Goal: Communication & Community: Answer question/provide support

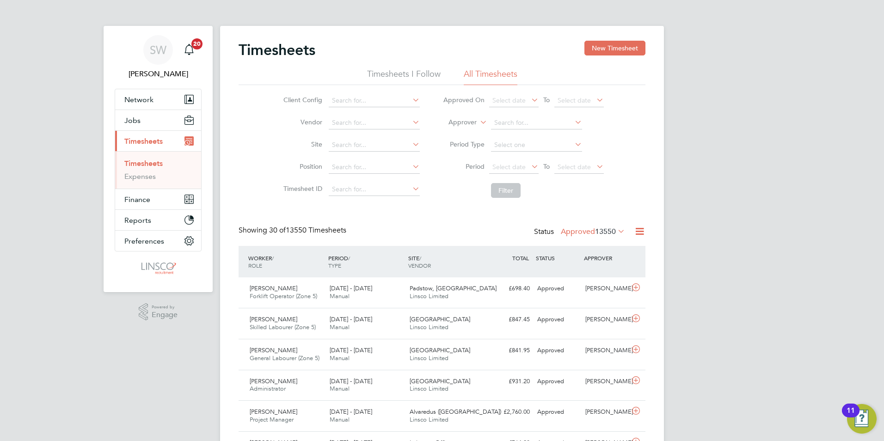
click at [575, 229] on label "Approved 13550" at bounding box center [593, 231] width 64 height 9
click at [579, 273] on li "Submitted" at bounding box center [579, 274] width 43 height 13
click at [595, 232] on label "Submitted 40" at bounding box center [598, 231] width 53 height 9
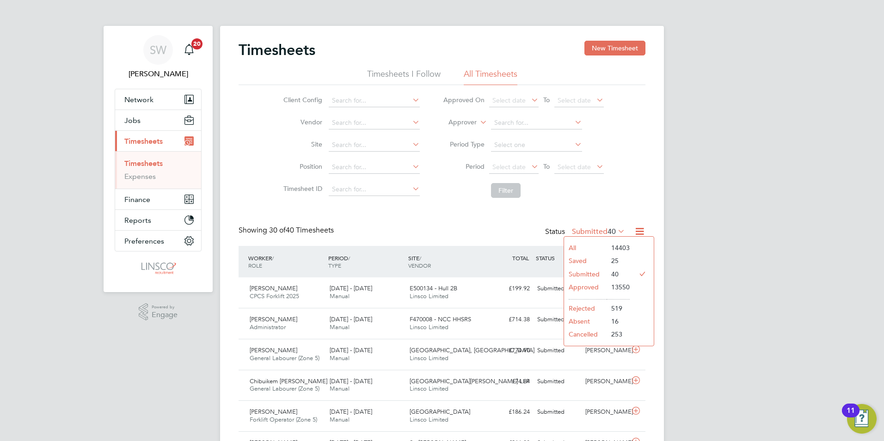
click at [583, 287] on li "Approved" at bounding box center [585, 287] width 43 height 13
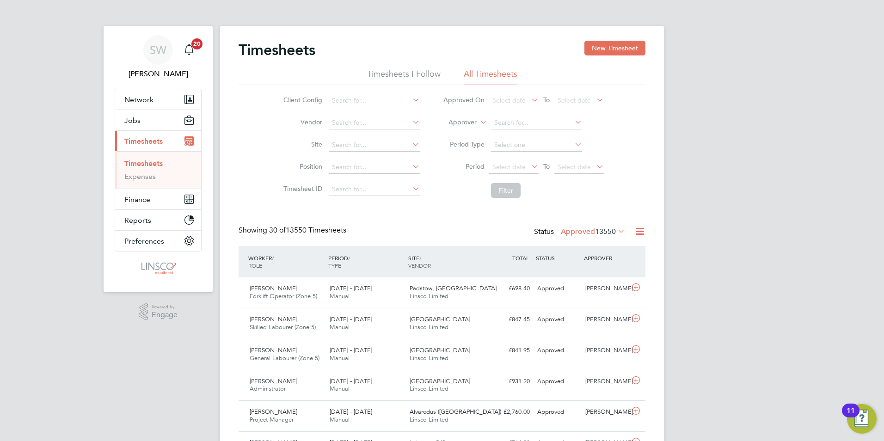
click at [575, 232] on label "Approved 13550" at bounding box center [593, 231] width 64 height 9
click at [574, 277] on li "Submitted" at bounding box center [579, 274] width 43 height 13
click at [292, 289] on span "[PERSON_NAME]" at bounding box center [274, 288] width 48 height 8
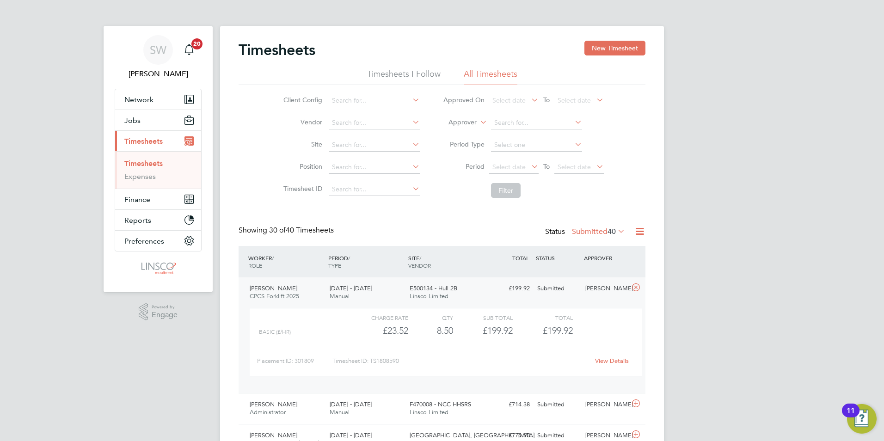
click at [622, 361] on link "View Details" at bounding box center [612, 361] width 34 height 8
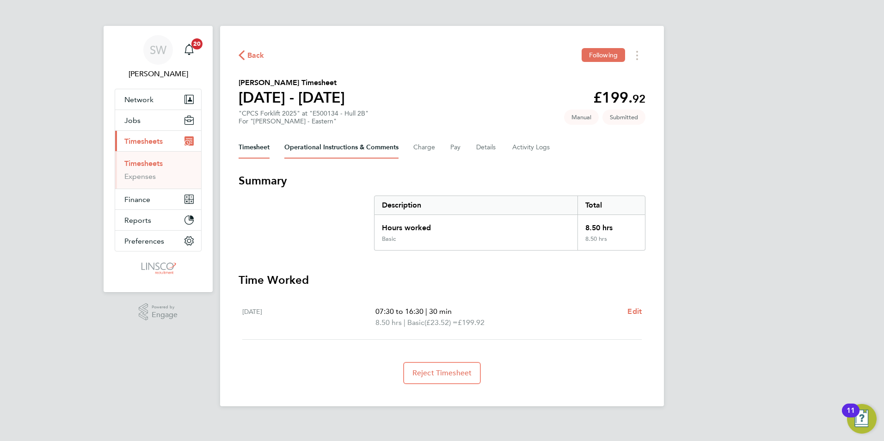
click at [344, 147] on Comments-tab "Operational Instructions & Comments" at bounding box center [341, 147] width 114 height 22
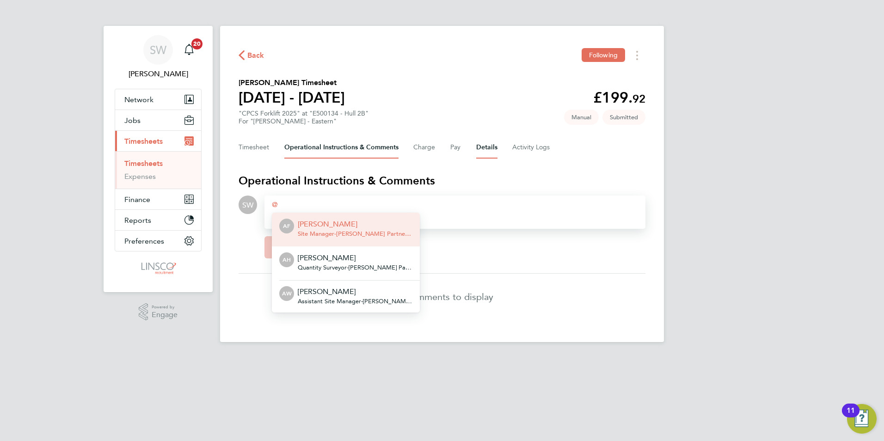
click at [485, 143] on button "Details" at bounding box center [486, 147] width 21 height 22
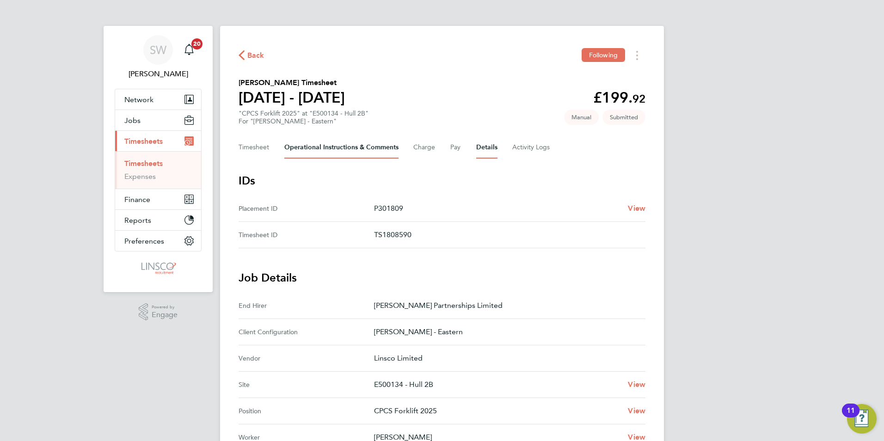
click at [348, 151] on Comments-tab "Operational Instructions & Comments" at bounding box center [341, 147] width 114 height 22
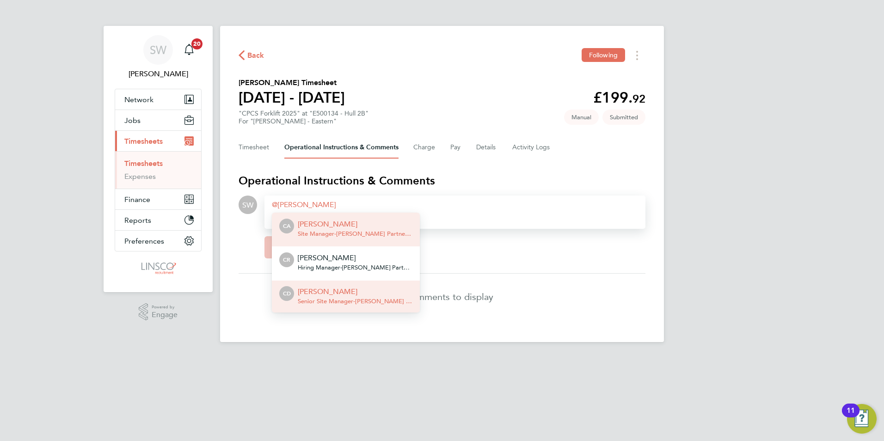
click at [365, 291] on p "[PERSON_NAME]" at bounding box center [355, 291] width 115 height 11
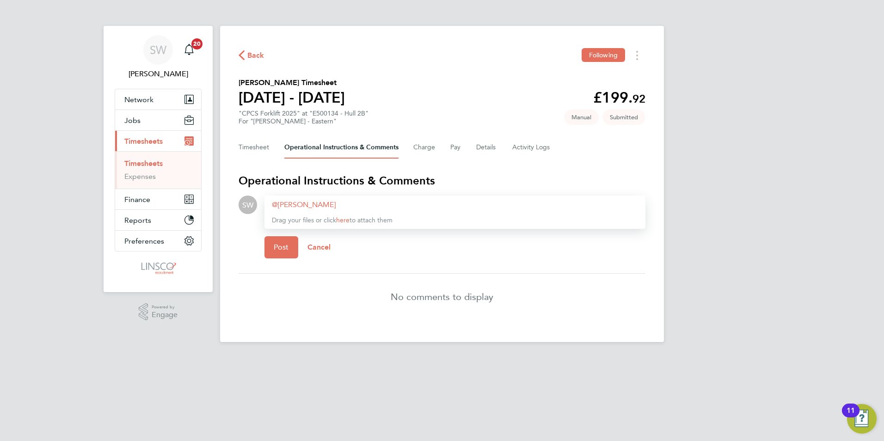
click at [342, 220] on link "here" at bounding box center [342, 220] width 13 height 8
click at [380, 204] on div "Chris Dungworth ​" at bounding box center [455, 204] width 366 height 11
click at [436, 207] on div "Chris Dungworth ​ - please can you approve asap - thanks" at bounding box center [455, 204] width 366 height 11
click at [276, 245] on span "Post" at bounding box center [281, 247] width 15 height 9
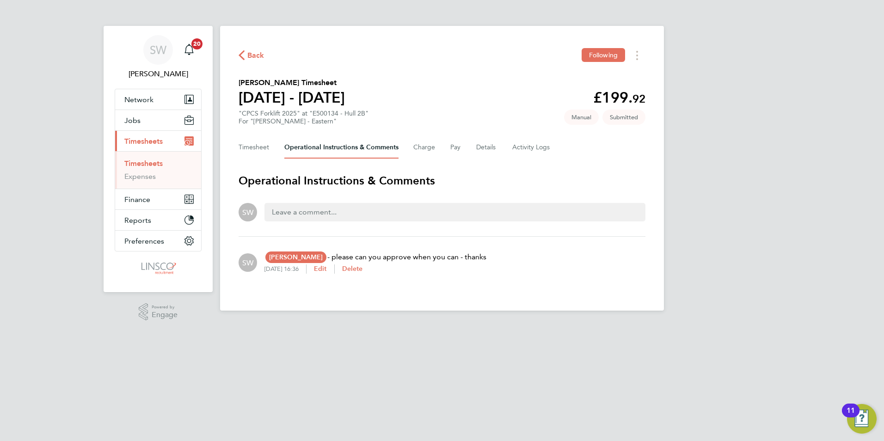
click at [159, 144] on span "Timesheets" at bounding box center [143, 141] width 38 height 9
